Goal: Task Accomplishment & Management: Manage account settings

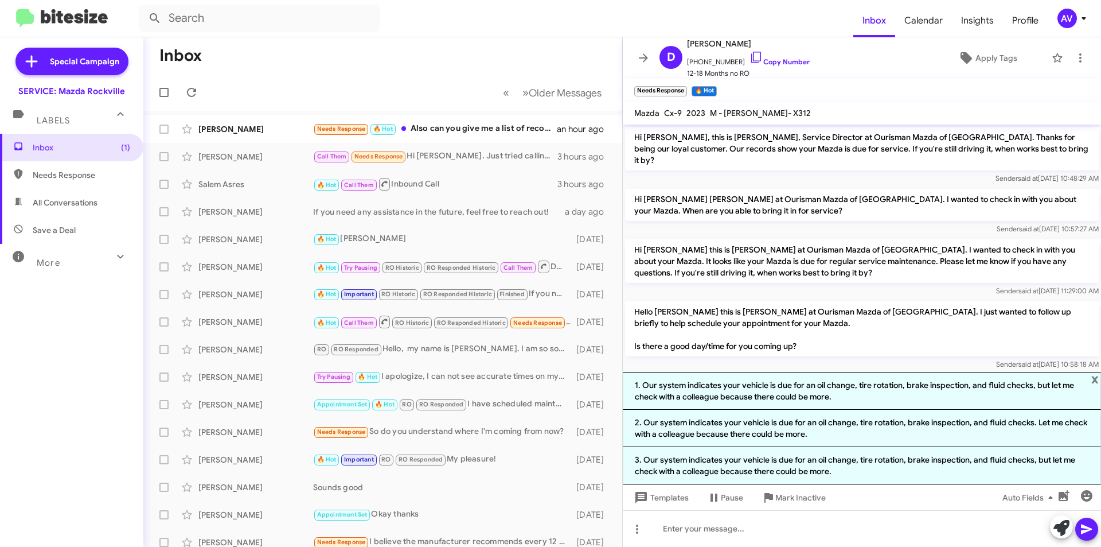
scroll to position [162, 0]
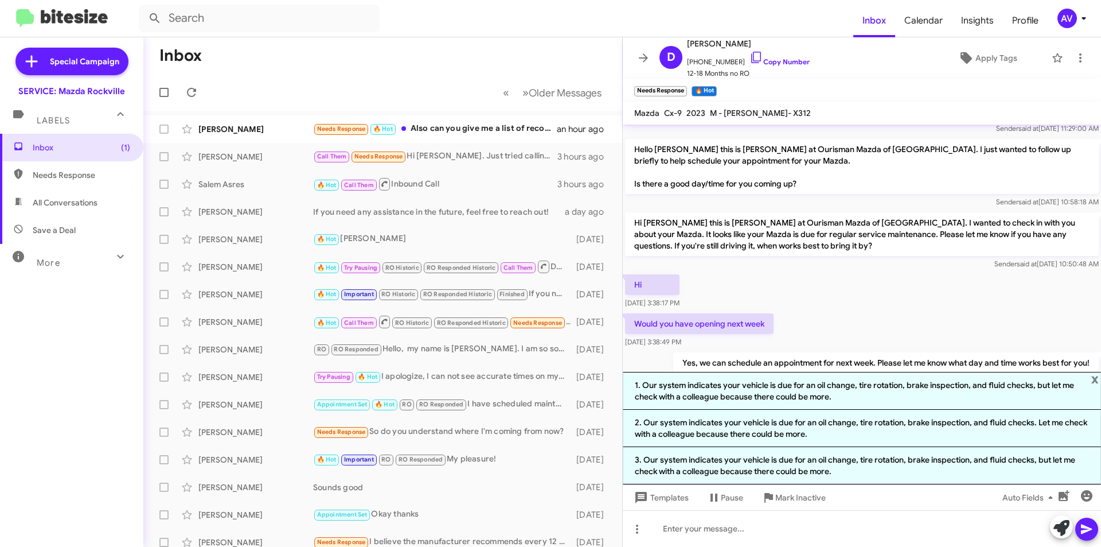
click at [1064, 9] on div "AV" at bounding box center [1067, 18] width 19 height 19
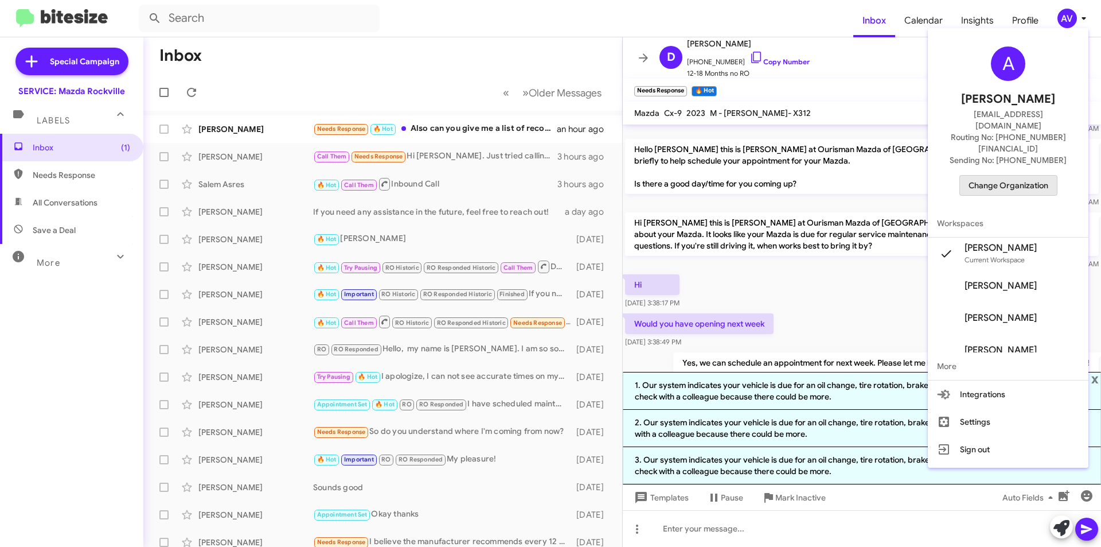
click at [1020, 175] on span "Change Organization" at bounding box center [1009, 184] width 80 height 19
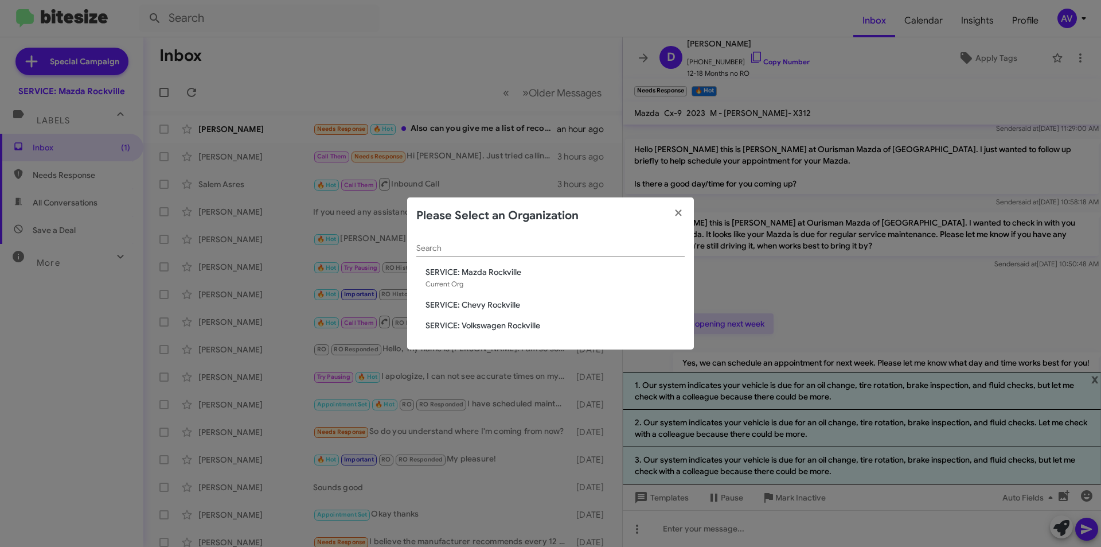
drag, startPoint x: 501, startPoint y: 305, endPoint x: 503, endPoint y: 313, distance: 8.4
click at [503, 313] on div "Search SERVICE: Mazda Rockville Current Org SERVICE: Chevy Rockville SERVICE: V…" at bounding box center [550, 292] width 287 height 116
click at [503, 308] on span "SERVICE: Chevy Rockville" at bounding box center [555, 304] width 259 height 11
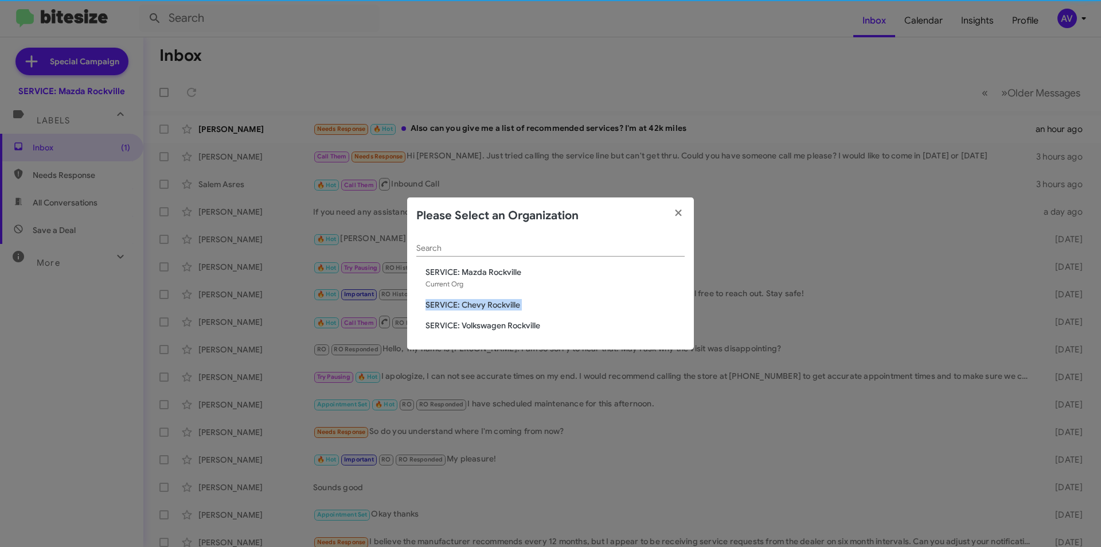
click at [503, 308] on span "SERVICE: Chevy Rockville" at bounding box center [555, 304] width 259 height 11
